Goal: Task Accomplishment & Management: Use online tool/utility

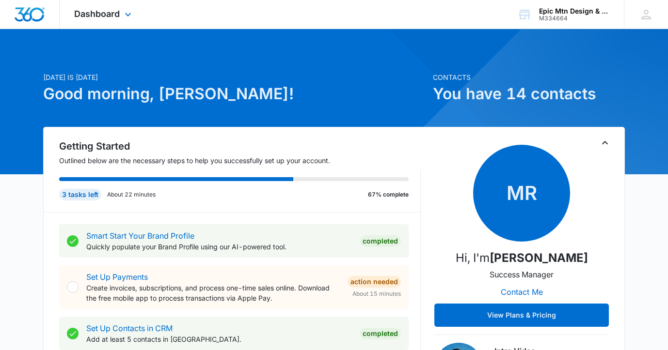
click at [391, 12] on div "Dashboard Apps Reputation Websites Forms CRM Email Social POS Content Ads Intel…" at bounding box center [334, 14] width 668 height 29
click at [124, 21] on div "Dashboard Apps Reputation Websites Forms CRM Email Social POS Content Ads Intel…" at bounding box center [104, 14] width 89 height 29
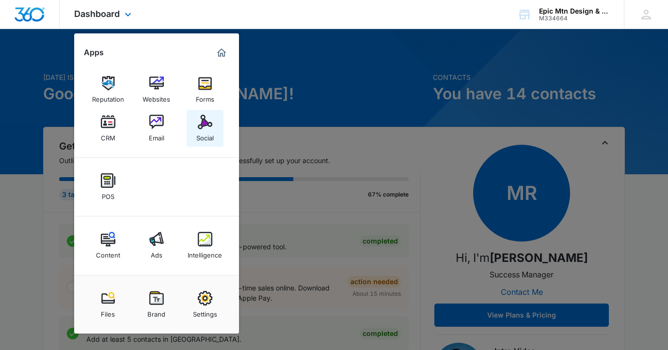
click at [204, 128] on img at bounding box center [205, 122] width 15 height 15
